Goal: Task Accomplishment & Management: Complete application form

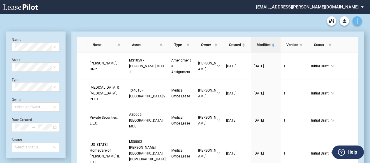
click at [359, 22] on icon "Create new document" at bounding box center [356, 20] width 5 height 5
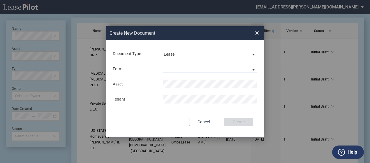
click at [250, 67] on md-select "Medical Office Lease Scottsdale Lease Louisville Lease 1370 Medical Place Lease…" at bounding box center [210, 68] width 94 height 9
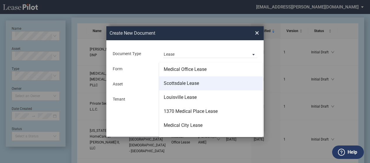
click at [246, 81] on md-option "Scottsdale Lease" at bounding box center [210, 83] width 103 height 14
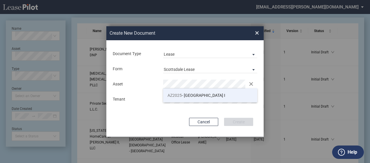
click at [195, 95] on span "AZ2025 - Medical Plaza I" at bounding box center [196, 95] width 58 height 5
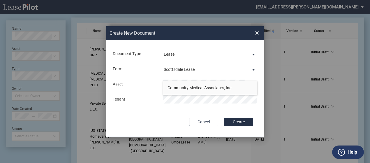
click at [224, 118] on button "Create" at bounding box center [238, 122] width 29 height 8
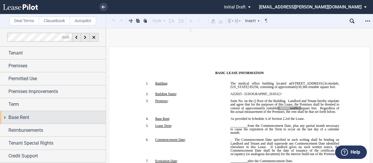
click at [5, 115] on div "Base Rent" at bounding box center [53, 117] width 106 height 13
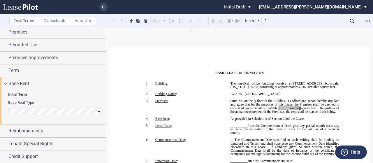
scroll to position [34, 0]
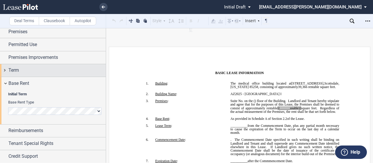
click at [6, 69] on div "Term" at bounding box center [53, 70] width 106 height 13
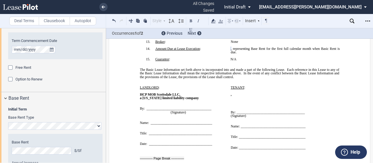
scroll to position [172, 0]
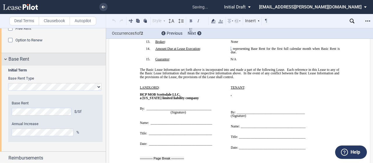
click at [79, 64] on div "Base Rent" at bounding box center [53, 59] width 106 height 13
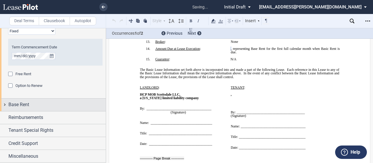
scroll to position [126, 0]
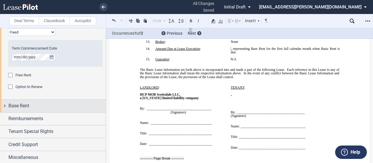
click at [4, 106] on div "Base Rent" at bounding box center [53, 106] width 106 height 13
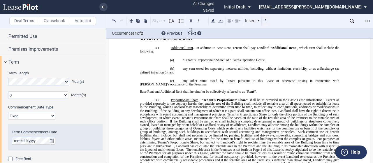
scroll to position [42, 0]
click at [28, 96] on select "0 1 2 3 4 5 6 7 8 9 10 11" at bounding box center [38, 95] width 60 height 8
select select "number:6"
click at [8, 91] on select "0 1 2 3 4 5 6 7 8 9 10 11" at bounding box center [38, 95] width 60 height 8
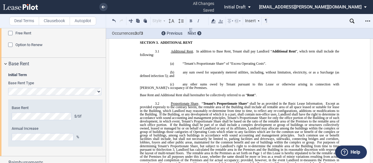
scroll to position [212, 0]
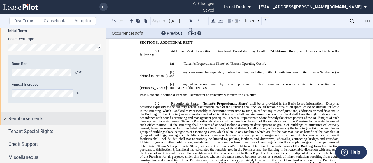
click at [3, 122] on div "Reimbursements" at bounding box center [53, 118] width 106 height 13
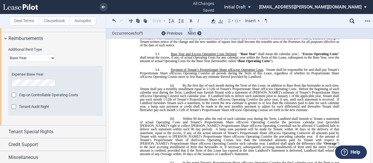
scroll to position [679, 0]
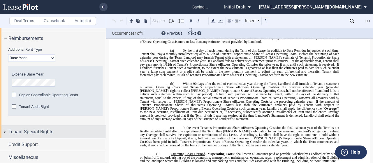
click at [5, 131] on div "Tenant Special Rights" at bounding box center [53, 131] width 106 height 13
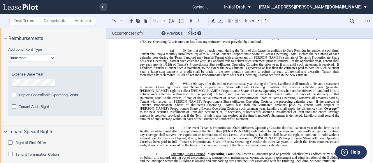
scroll to position [0, 0]
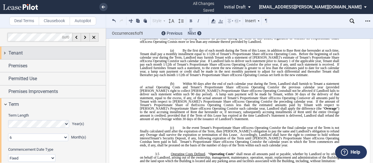
click at [6, 52] on div "Tenant" at bounding box center [53, 53] width 106 height 13
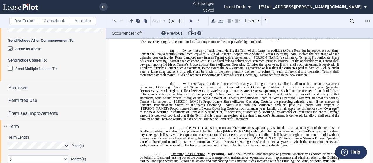
scroll to position [202, 0]
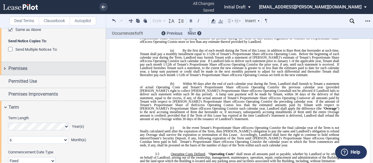
click at [3, 64] on div "Premises" at bounding box center [53, 68] width 106 height 13
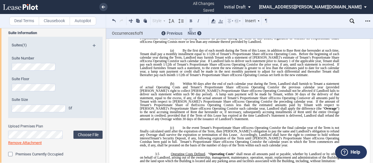
scroll to position [220, 0]
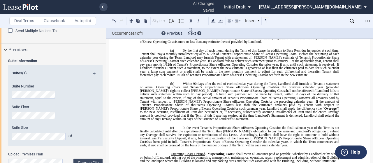
click at [26, 96] on div "Suite Number" at bounding box center [48, 91] width 72 height 15
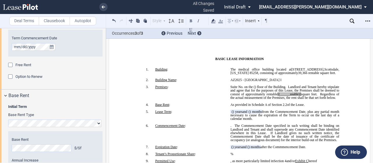
scroll to position [468, 0]
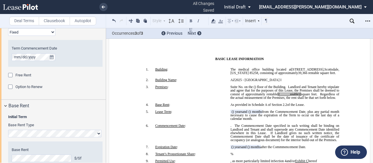
click at [24, 86] on span "Option to Renew" at bounding box center [28, 86] width 27 height 4
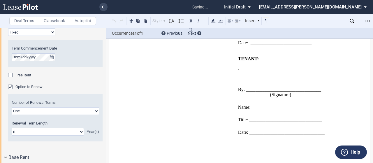
scroll to position [6451, 0]
drag, startPoint x: 190, startPoint y: 55, endPoint x: 173, endPoint y: 127, distance: 73.9
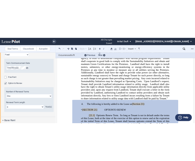
scroll to position [5835, 0]
